Goal: Check status: Check status

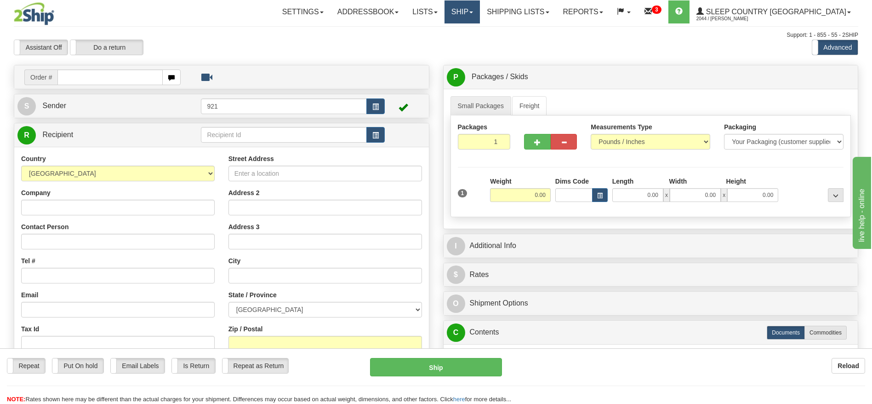
click at [480, 13] on link "Ship" at bounding box center [462, 11] width 35 height 23
click at [471, 46] on span "OnHold / Order Queue" at bounding box center [438, 43] width 65 height 7
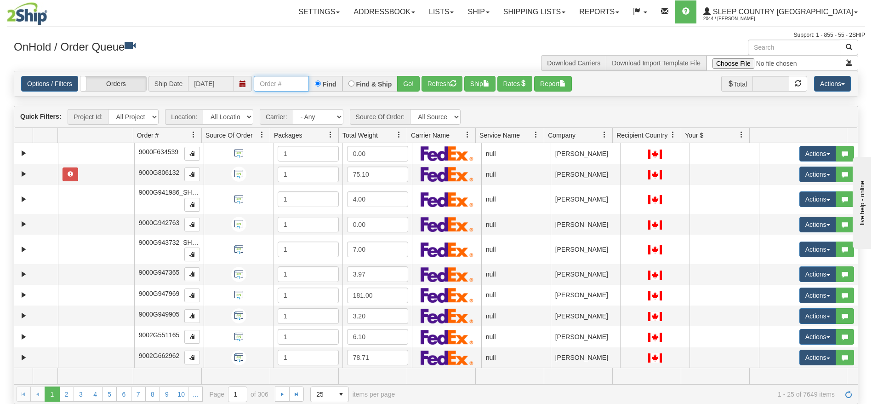
click at [289, 82] on input "text" at bounding box center [281, 84] width 55 height 16
paste input "1058239"
click at [412, 80] on button "Go!" at bounding box center [408, 84] width 23 height 16
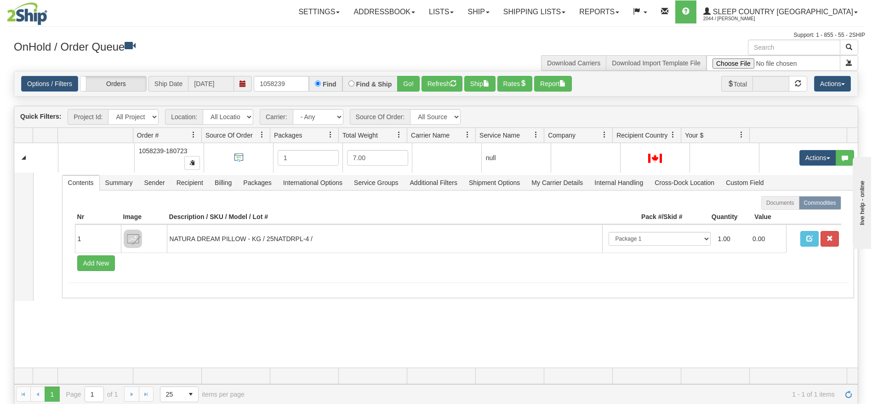
click at [470, 324] on div "31626995 BEDDN 91131366 0 1058239-180723 1 7.00 null integrate2oracle Sleep Cou…" at bounding box center [436, 255] width 844 height 224
drag, startPoint x: 261, startPoint y: 86, endPoint x: 291, endPoint y: 84, distance: 29.9
click at [291, 84] on input "1058239" at bounding box center [281, 84] width 55 height 16
paste input "73"
type input "1058273"
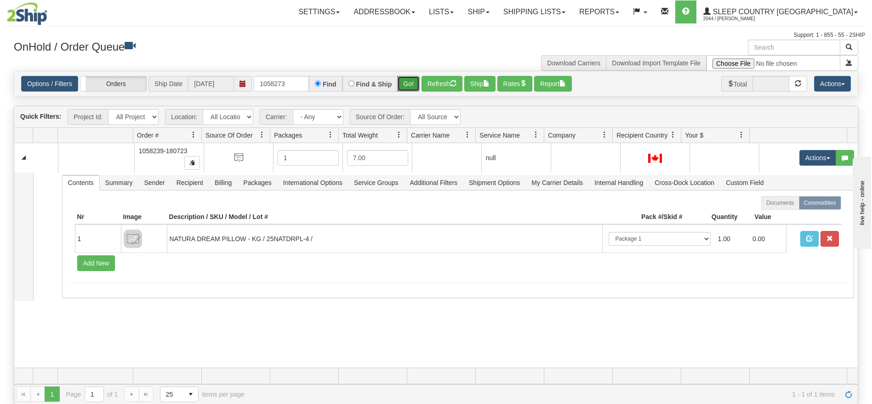
click at [398, 84] on button "Go!" at bounding box center [408, 84] width 23 height 16
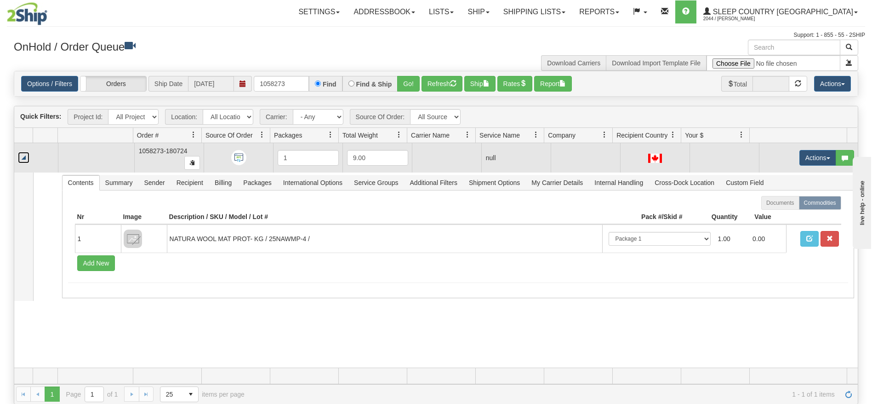
click at [26, 159] on link "Collapse" at bounding box center [23, 157] width 11 height 11
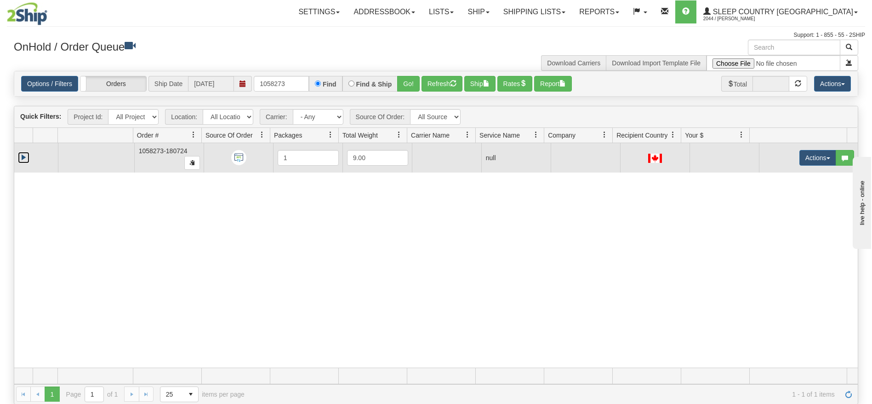
click at [26, 159] on link "Expand" at bounding box center [23, 157] width 11 height 11
